Goal: Task Accomplishment & Management: Find specific page/section

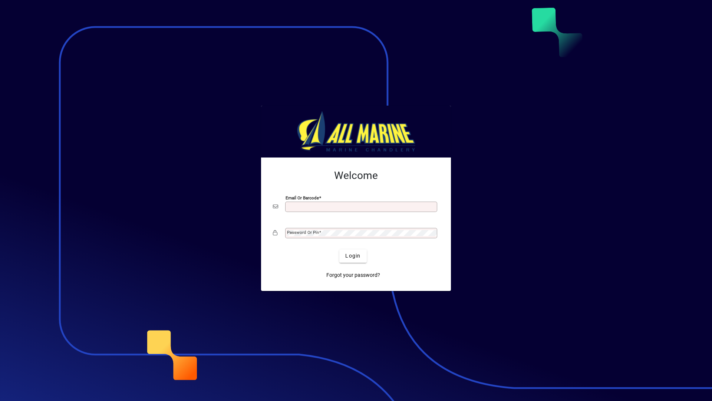
click at [307, 202] on div "Email or Barcode" at bounding box center [361, 207] width 152 height 10
click at [309, 205] on input "Email or Barcode" at bounding box center [362, 207] width 150 height 6
type input "**********"
click at [300, 231] on mat-label "Password or Pin" at bounding box center [303, 232] width 32 height 5
drag, startPoint x: 553, startPoint y: 230, endPoint x: 544, endPoint y: 230, distance: 8.9
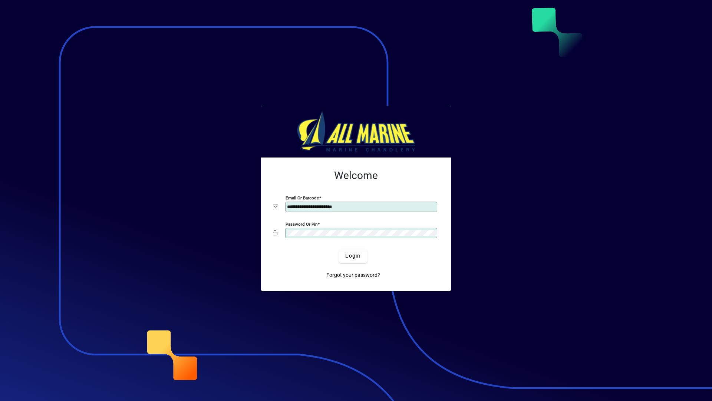
click at [553, 230] on div at bounding box center [356, 200] width 712 height 401
click at [355, 257] on span "Login" at bounding box center [352, 256] width 15 height 8
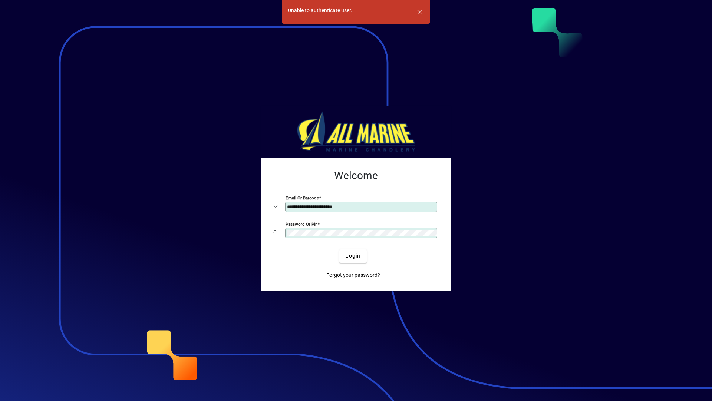
click at [198, 226] on app-login-layout "**********" at bounding box center [356, 200] width 712 height 401
click at [462, 141] on div at bounding box center [356, 200] width 712 height 401
click at [355, 257] on span "Login" at bounding box center [352, 256] width 15 height 8
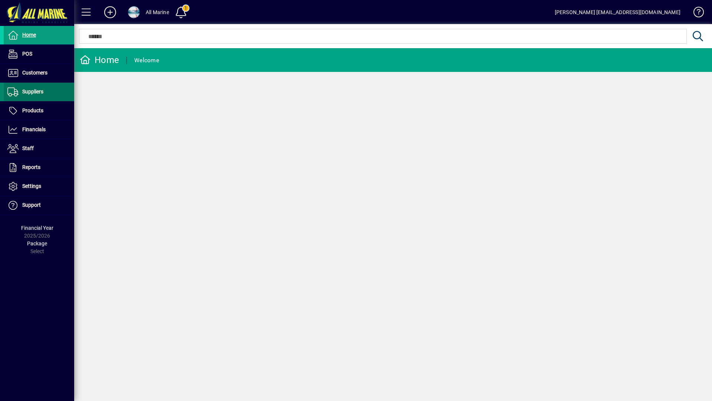
click at [36, 89] on span "Suppliers" at bounding box center [32, 92] width 21 height 6
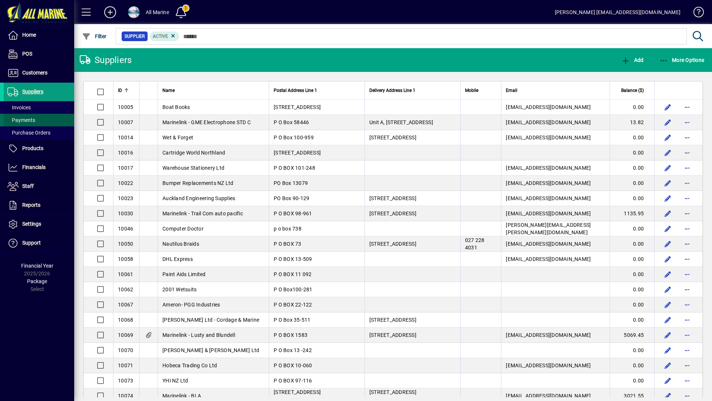
click at [29, 120] on span "Payments" at bounding box center [21, 120] width 28 height 6
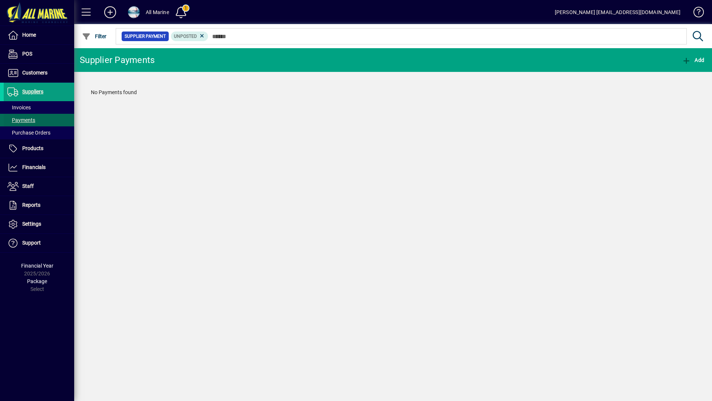
click at [21, 120] on span "Payments" at bounding box center [21, 120] width 28 height 6
